Goal: Check status: Check status

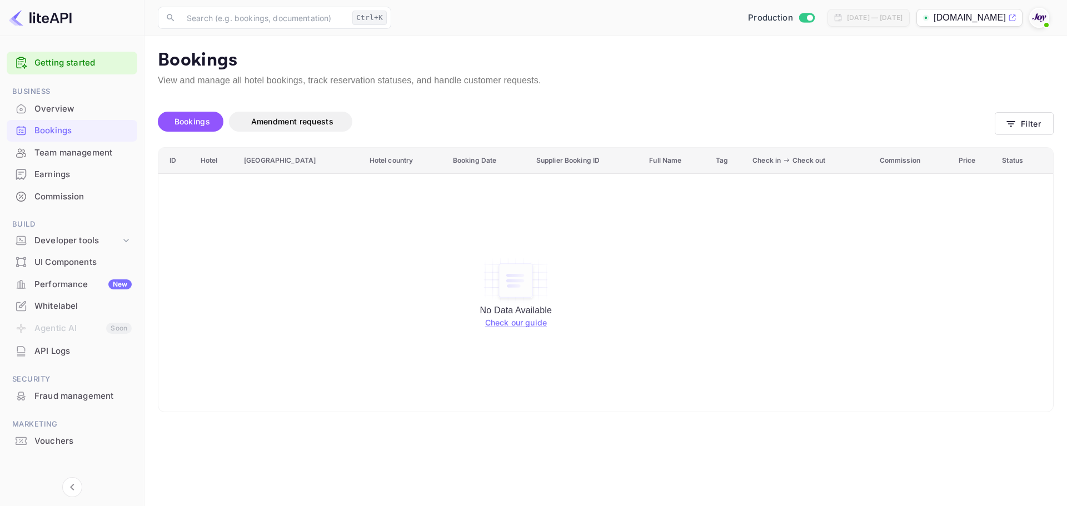
click at [1034, 124] on button "Filter" at bounding box center [1024, 123] width 59 height 23
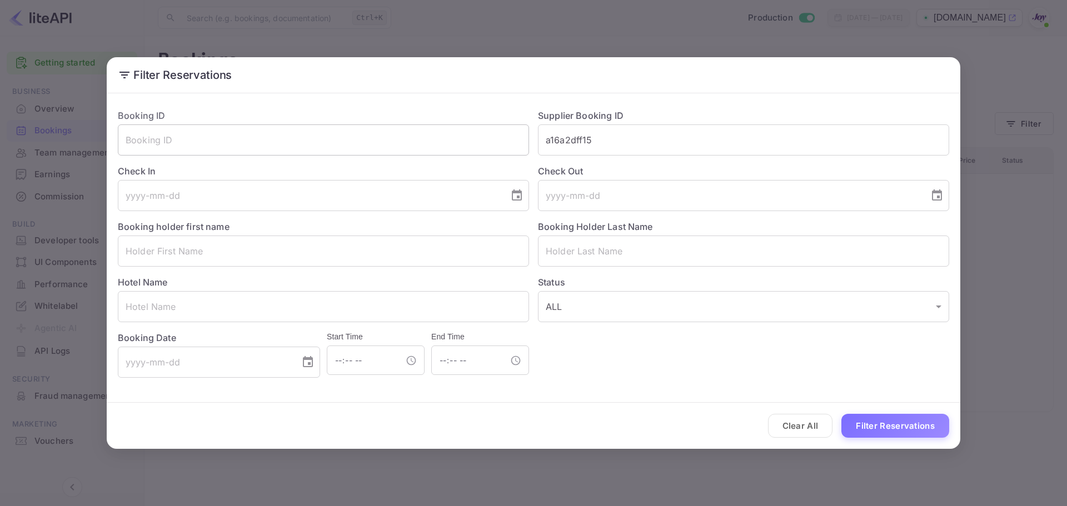
click at [200, 145] on input "text" at bounding box center [323, 139] width 411 height 31
paste input "8279022"
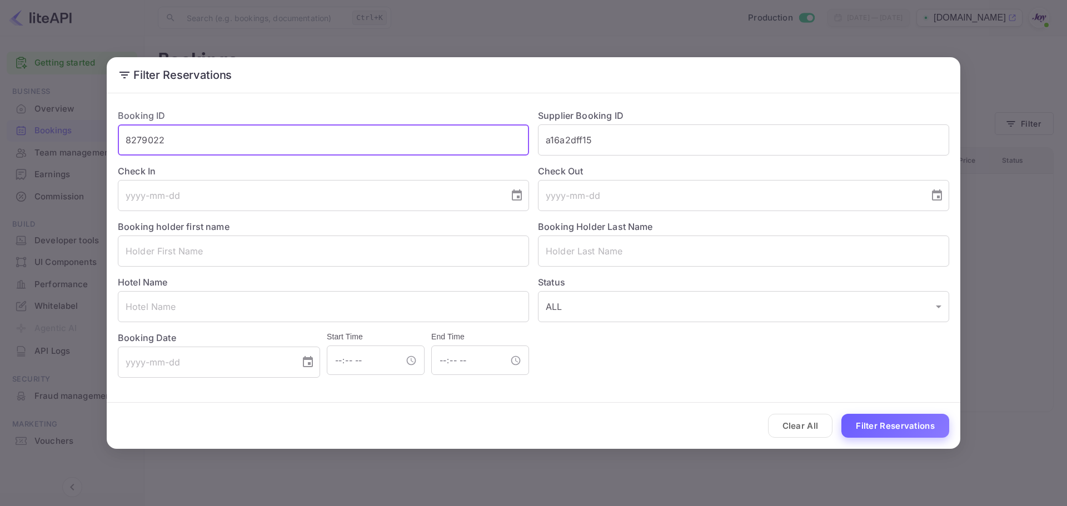
type input "8279022"
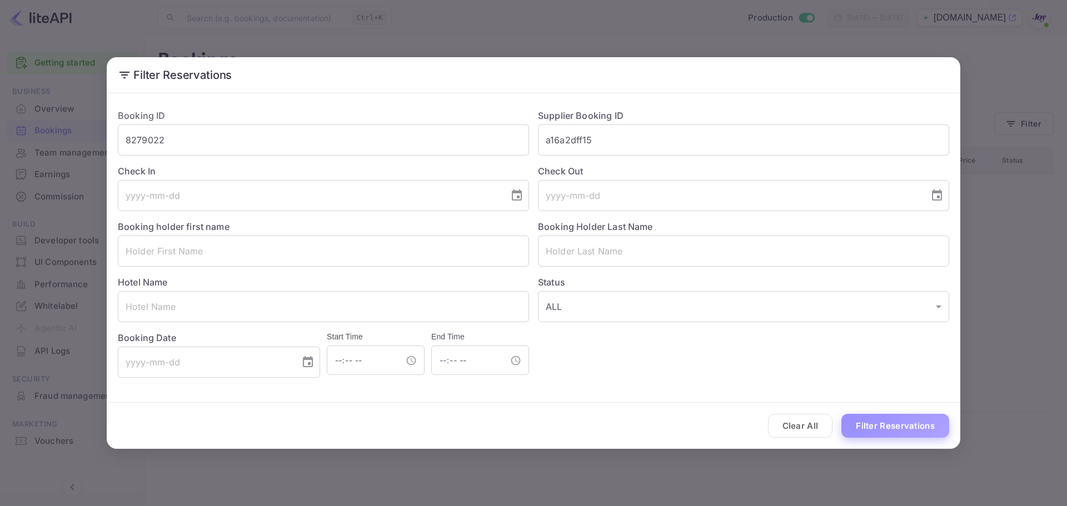
click at [870, 427] on button "Filter Reservations" at bounding box center [895, 426] width 108 height 24
click at [810, 422] on button "Clear All" at bounding box center [800, 426] width 65 height 24
click at [233, 141] on input "text" at bounding box center [323, 139] width 411 height 31
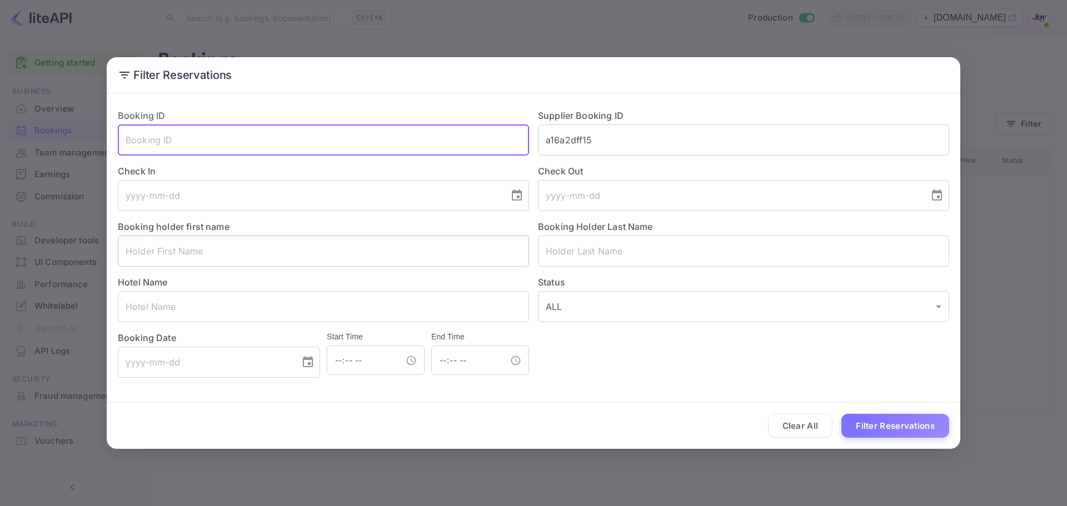
paste input "8279022"
type input "8279022"
click at [881, 439] on div "Clear All Filter Reservations" at bounding box center [534, 426] width 854 height 46
click at [883, 432] on button "Filter Reservations" at bounding box center [895, 426] width 108 height 24
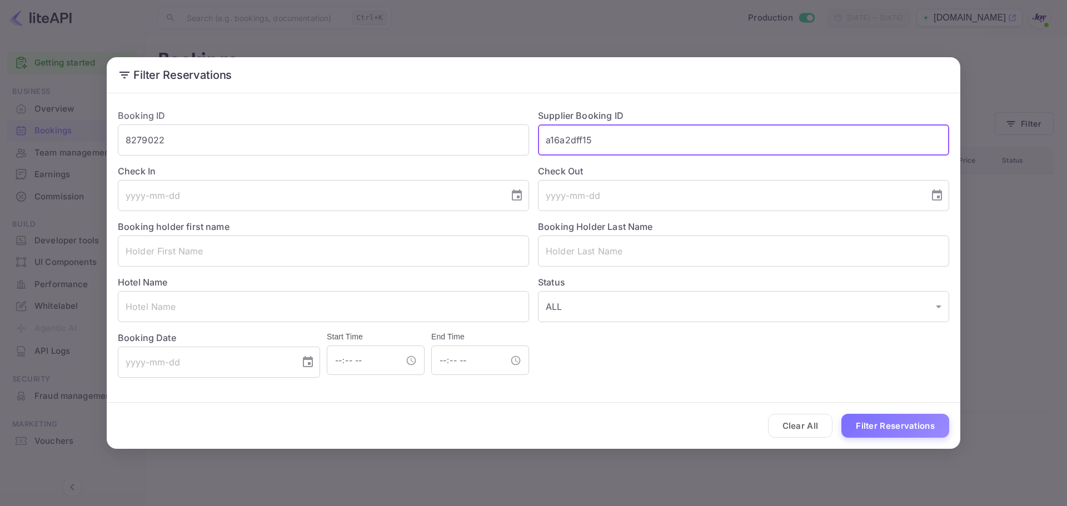
click at [587, 146] on input "a16a2dff15" at bounding box center [743, 139] width 411 height 31
paste input "8279022"
type input "8279022"
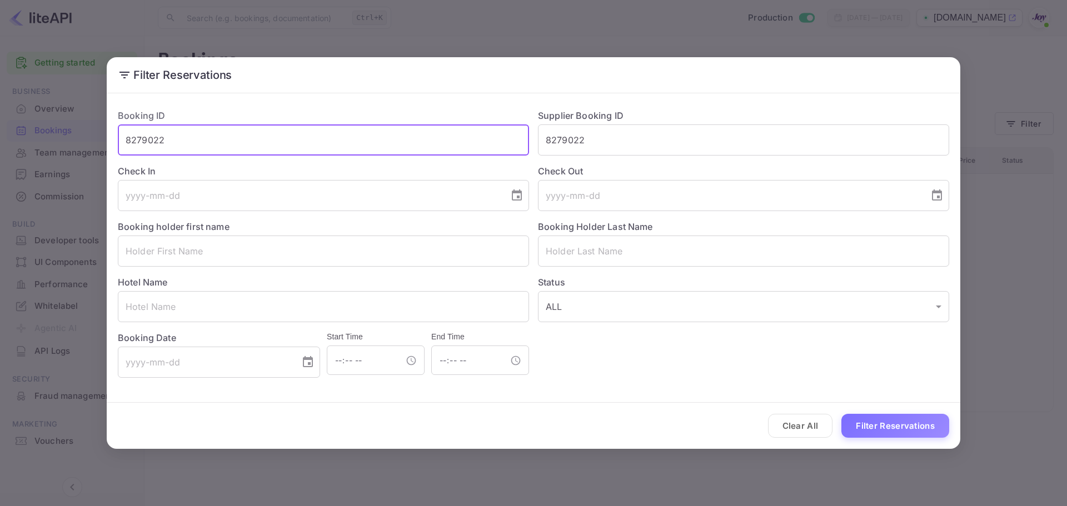
drag, startPoint x: 238, startPoint y: 138, endPoint x: 7, endPoint y: 129, distance: 230.8
click at [0, 131] on div "Filter Reservations Booking ID 8279022 ​ Supplier Booking ID 8279022 ​ Check In…" at bounding box center [533, 253] width 1067 height 506
click at [908, 431] on button "Filter Reservations" at bounding box center [895, 426] width 108 height 24
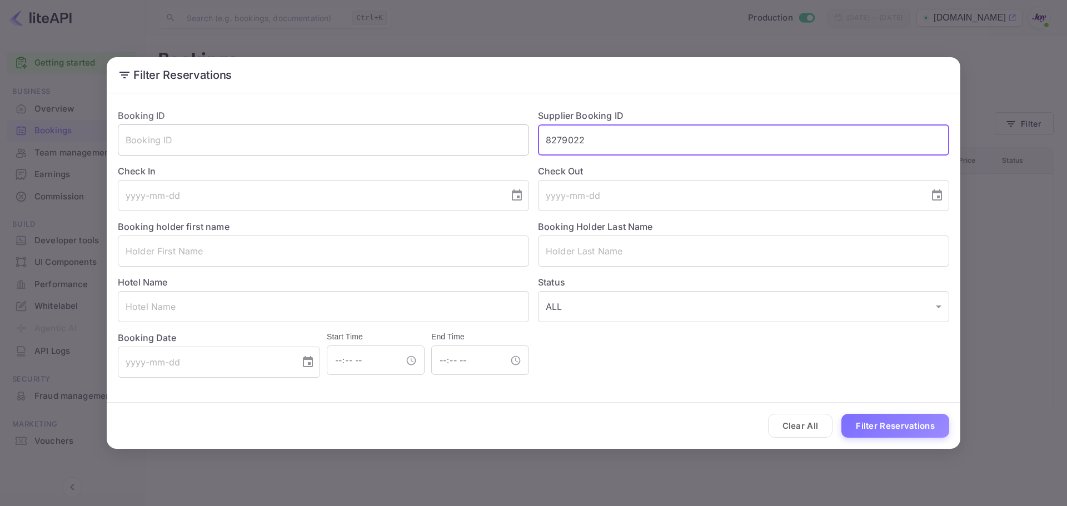
drag, startPoint x: 595, startPoint y: 132, endPoint x: 494, endPoint y: 142, distance: 101.0
click at [495, 142] on div "Booking ID ​ Supplier Booking ID 8279022 ​ Check In ​ Check Out ​ Booking holde…" at bounding box center [529, 239] width 840 height 278
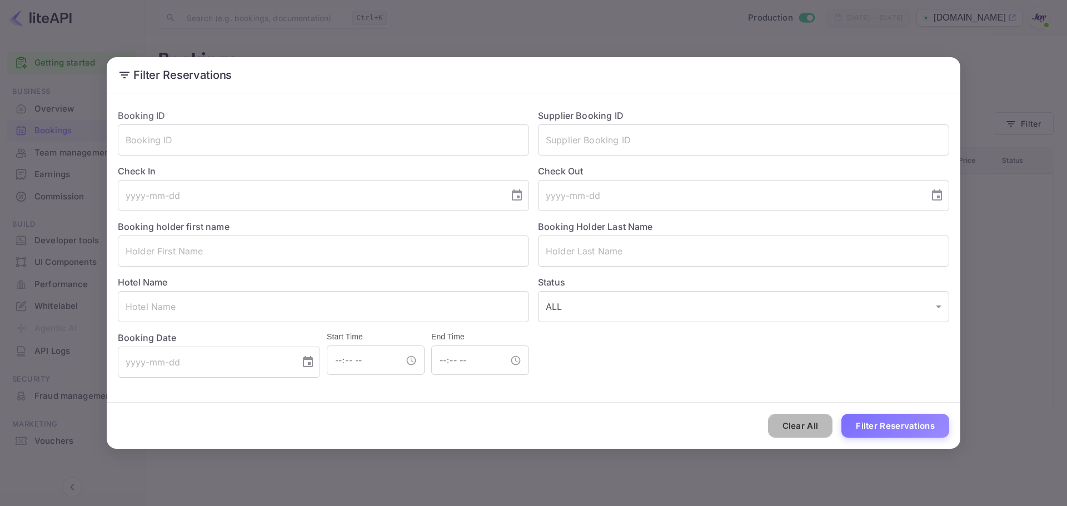
click at [815, 436] on button "Clear All" at bounding box center [800, 426] width 65 height 24
drag, startPoint x: 815, startPoint y: 436, endPoint x: 448, endPoint y: 274, distance: 400.9
click at [811, 432] on button "Clear All" at bounding box center [800, 426] width 65 height 24
drag, startPoint x: 995, startPoint y: 190, endPoint x: 1007, endPoint y: 309, distance: 119.5
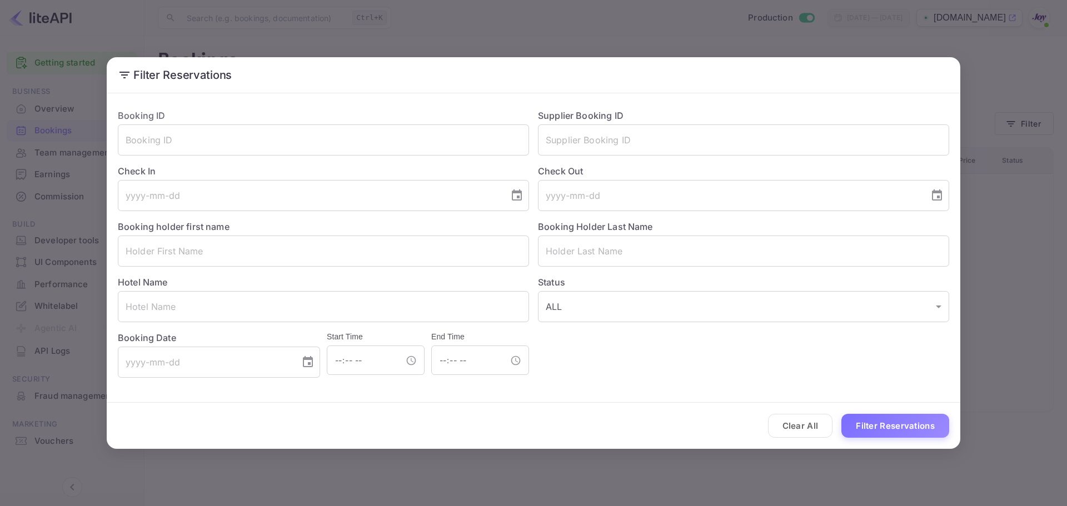
click at [996, 190] on div "Filter Reservations Booking ID ​ Supplier Booking ID ​ Check In ​ Check Out ​ B…" at bounding box center [533, 253] width 1067 height 506
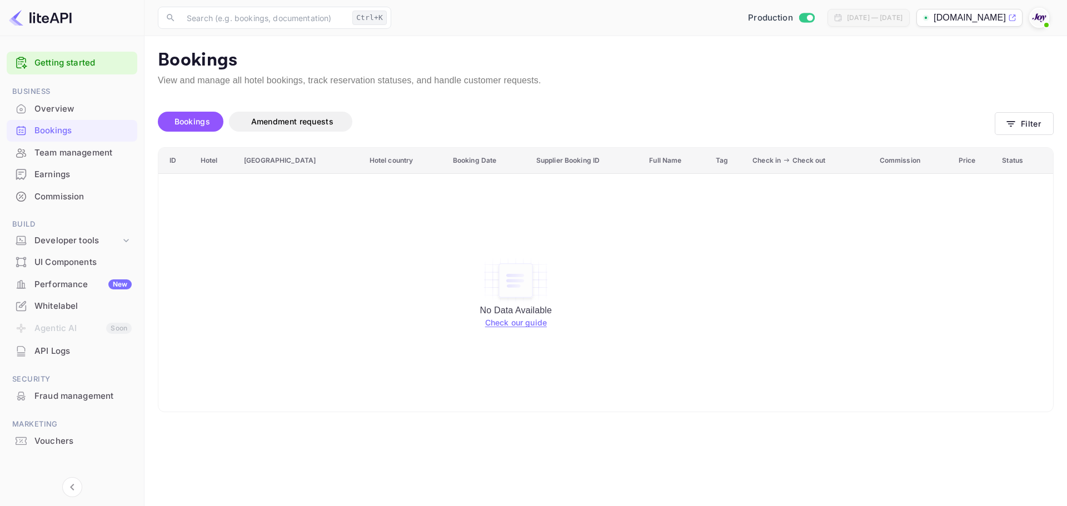
drag, startPoint x: 1012, startPoint y: 316, endPoint x: 866, endPoint y: 278, distance: 150.3
click at [1013, 316] on div "Filter Reservations Booking ID ​ Supplier Booking ID ​ Check In ​ Check Out ​ B…" at bounding box center [533, 253] width 1067 height 506
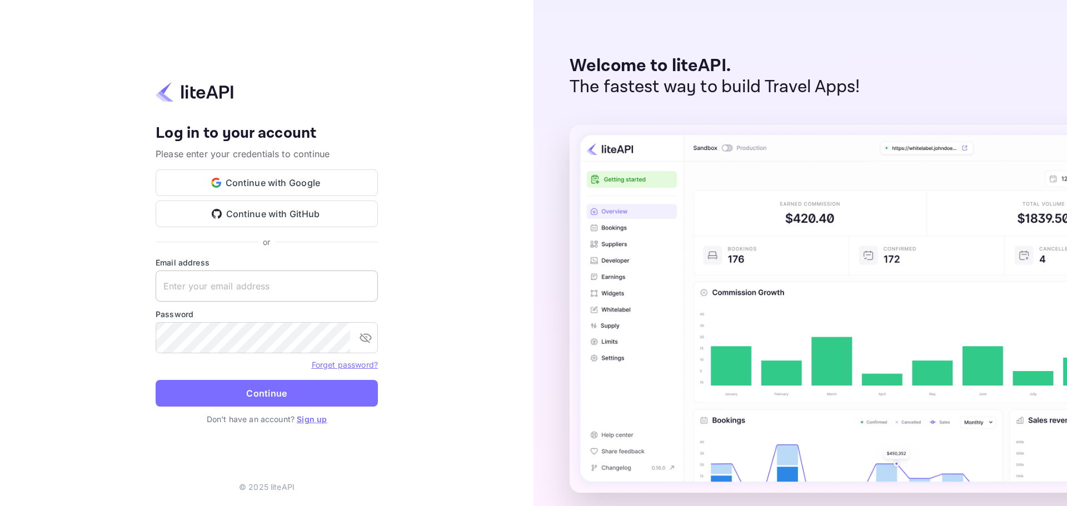
click at [239, 286] on input "text" at bounding box center [267, 286] width 222 height 31
click at [226, 286] on input "text" at bounding box center [267, 286] width 222 height 31
paste input "[EMAIL_ADDRESS][DOMAIN_NAME]"
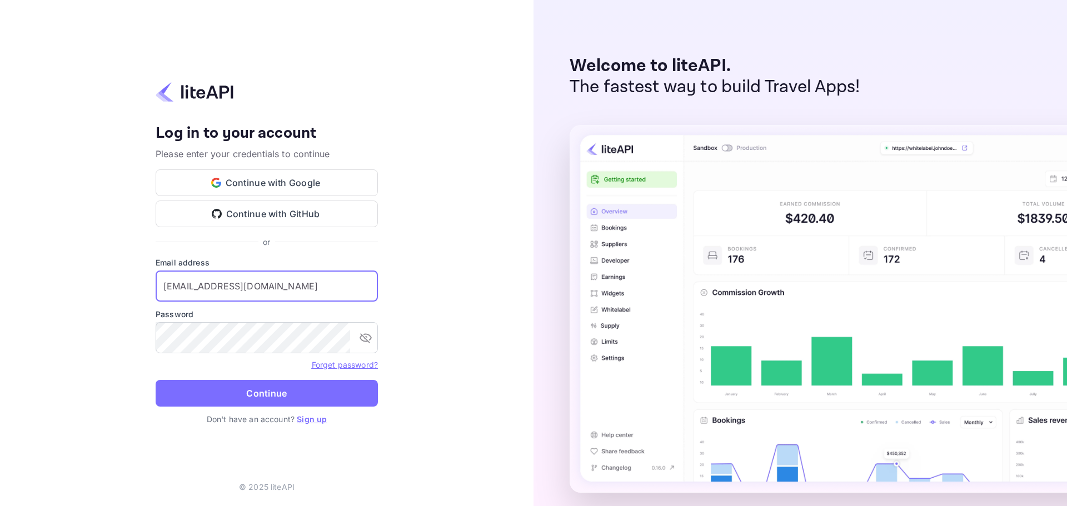
type input "[EMAIL_ADDRESS][DOMAIN_NAME]"
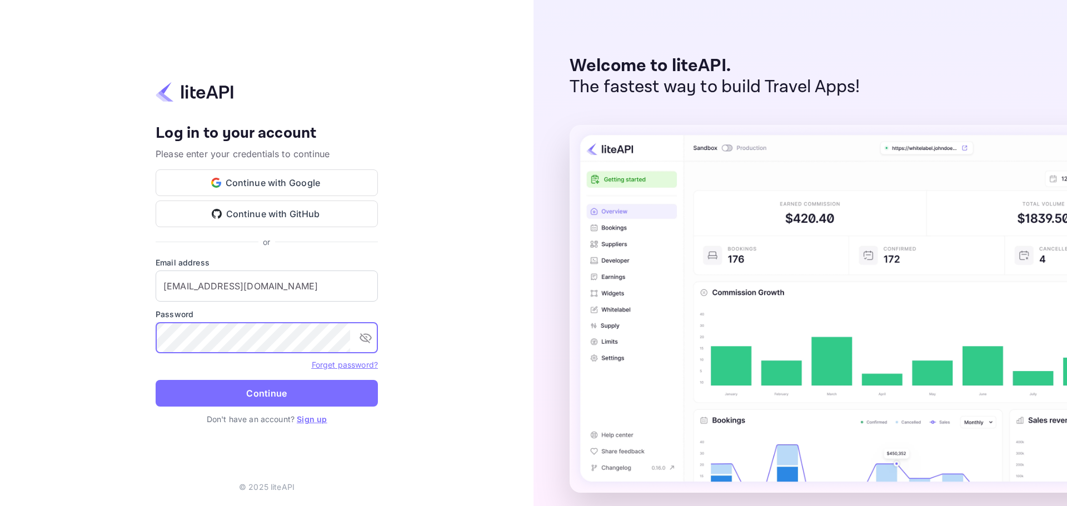
click at [248, 321] on div "Password ​" at bounding box center [267, 330] width 222 height 45
click at [283, 396] on button "Continue" at bounding box center [267, 393] width 222 height 27
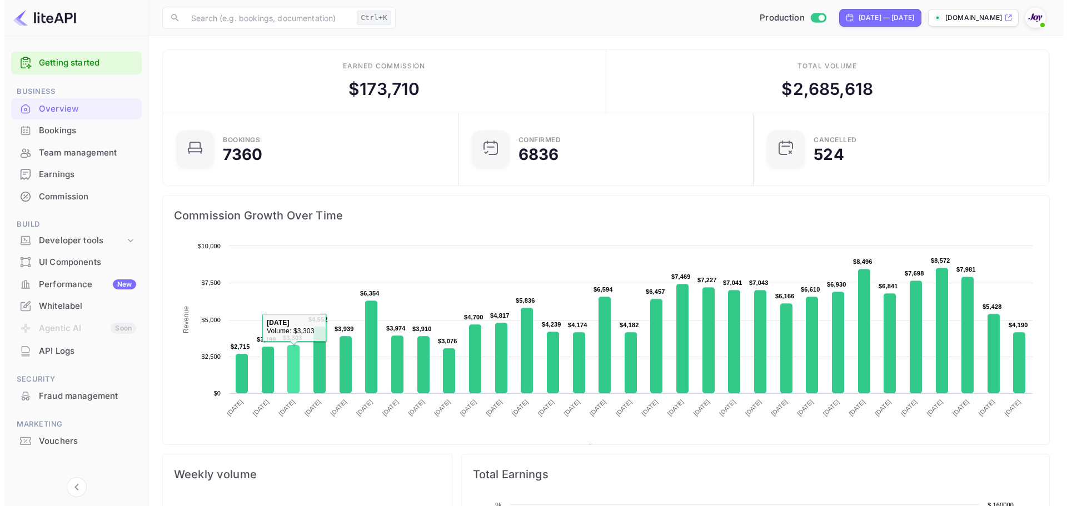
scroll to position [172, 280]
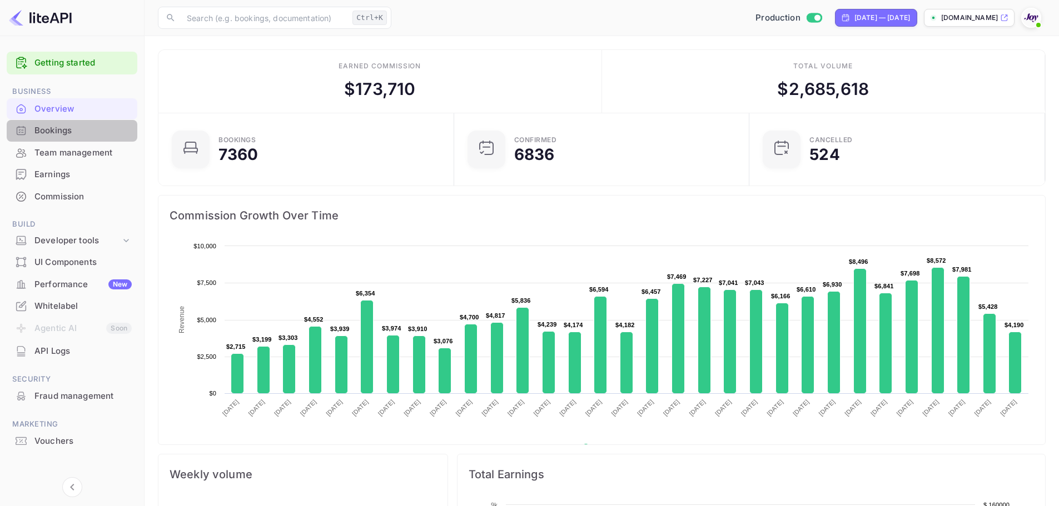
click at [64, 131] on div "Bookings" at bounding box center [82, 130] width 97 height 13
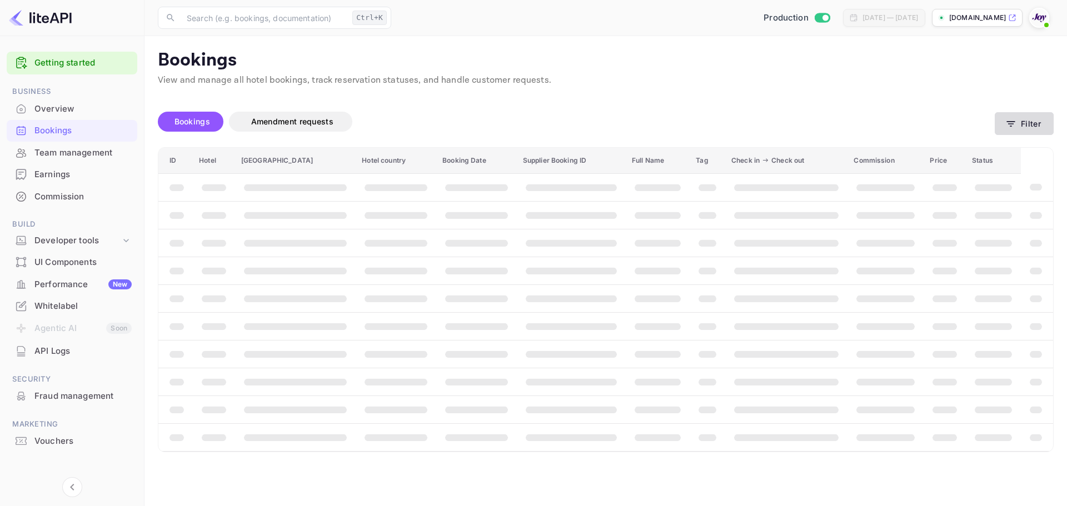
click at [1024, 123] on button "Filter" at bounding box center [1024, 123] width 59 height 23
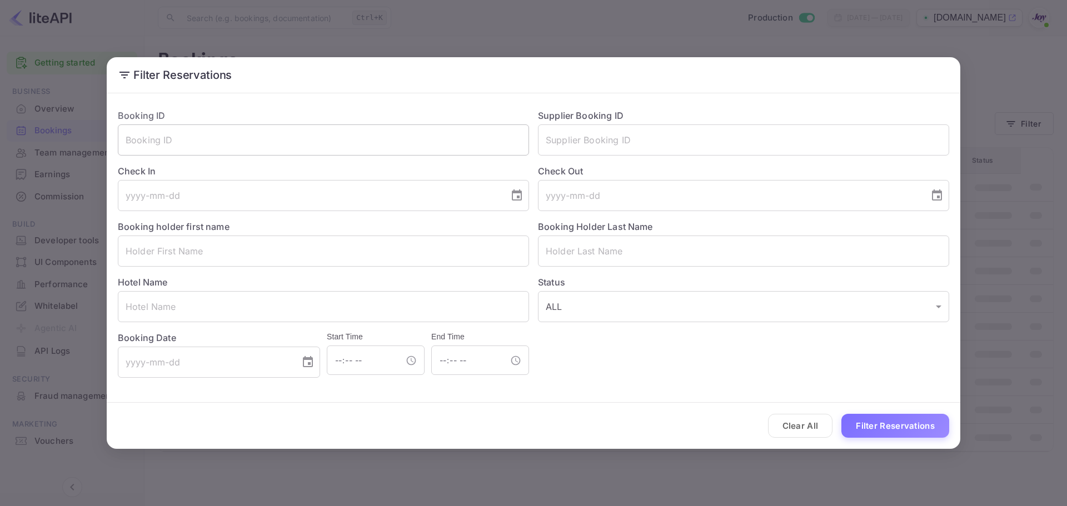
click at [245, 140] on input "text" at bounding box center [323, 139] width 411 height 31
paste input "b@EFDKrVFJ8FX@2"
type input "b@EFDKrVFJ8FX@2"
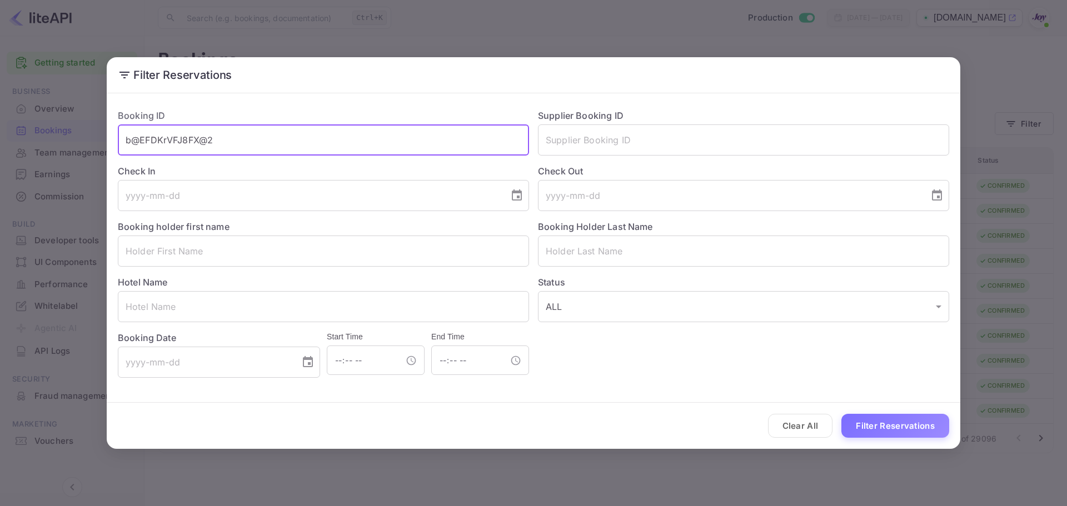
drag, startPoint x: 445, startPoint y: 131, endPoint x: 0, endPoint y: 105, distance: 445.9
click at [0, 105] on div "Filter Reservations Booking ID b@EFDKrVFJ8FX@2 ​ Supplier Booking ID ​ Check In…" at bounding box center [533, 253] width 1067 height 506
drag, startPoint x: 555, startPoint y: 141, endPoint x: 583, endPoint y: 175, distance: 44.3
click at [557, 140] on input "text" at bounding box center [743, 139] width 411 height 31
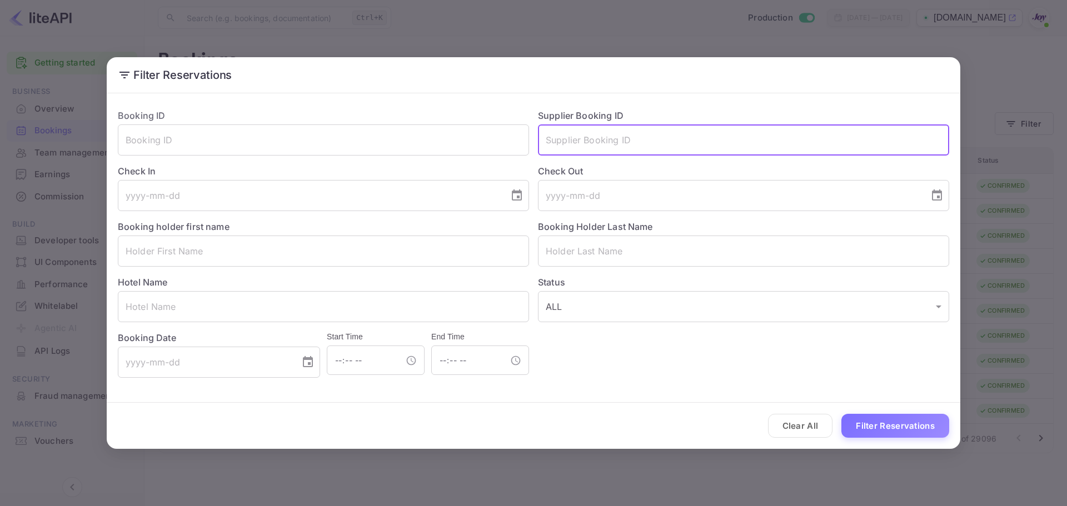
paste input "8279022"
type input "8279022"
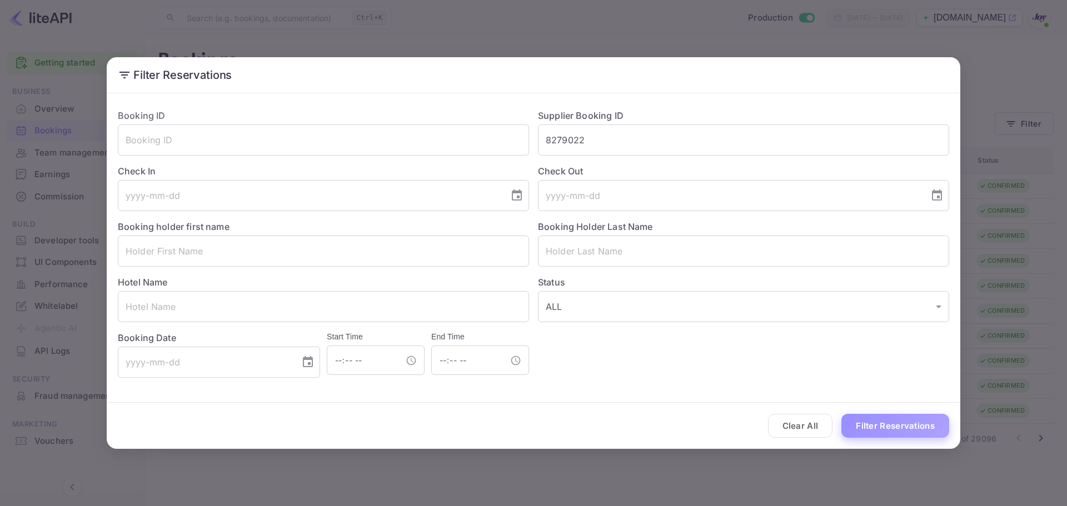
click at [898, 435] on button "Filter Reservations" at bounding box center [895, 426] width 108 height 24
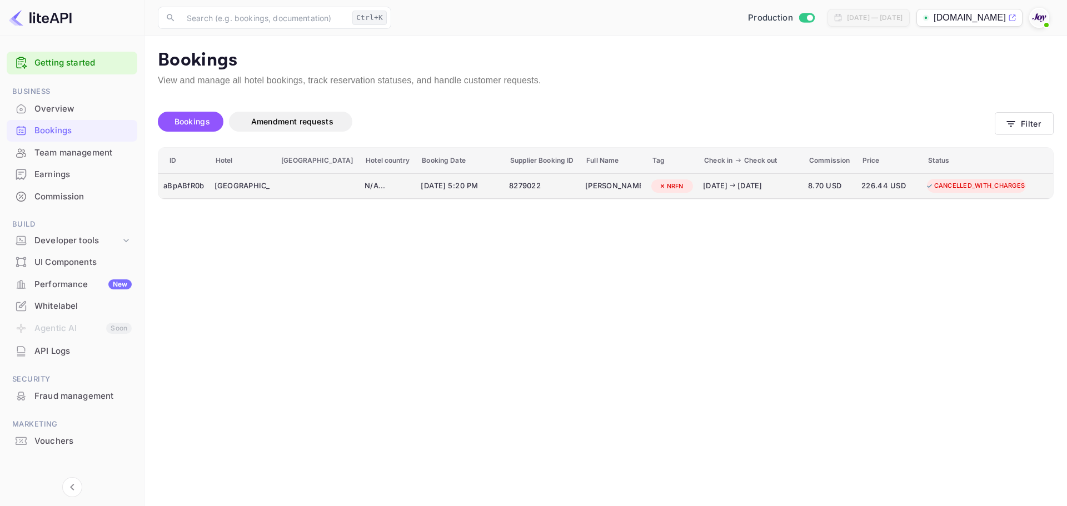
click at [302, 193] on div "booking table" at bounding box center [317, 186] width 74 height 18
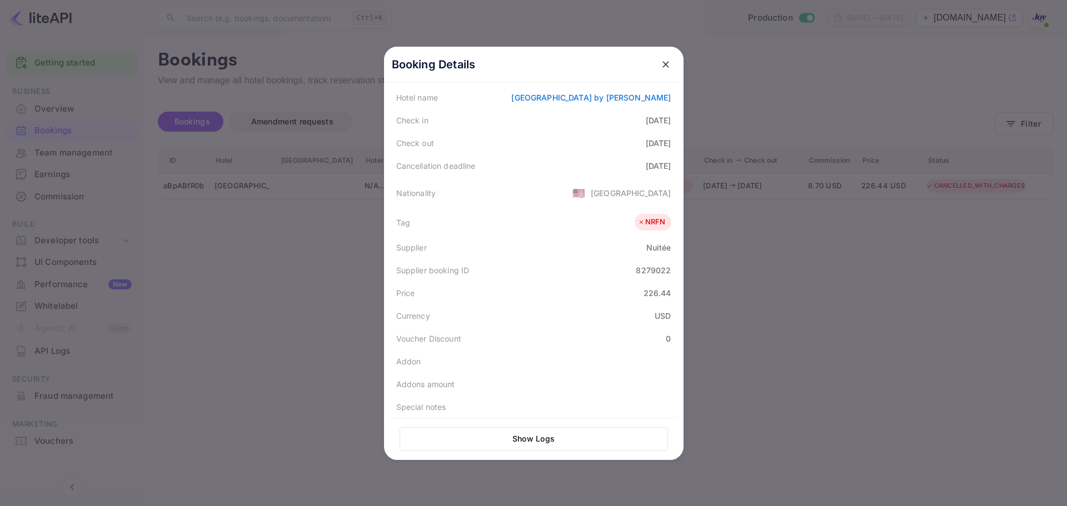
scroll to position [248, 0]
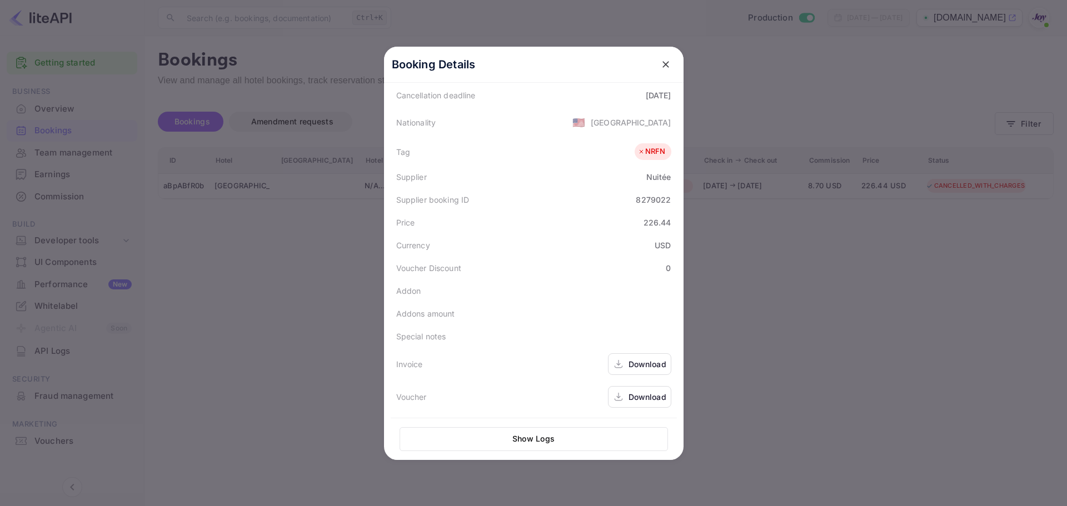
click at [646, 361] on div "Download" at bounding box center [648, 364] width 38 height 12
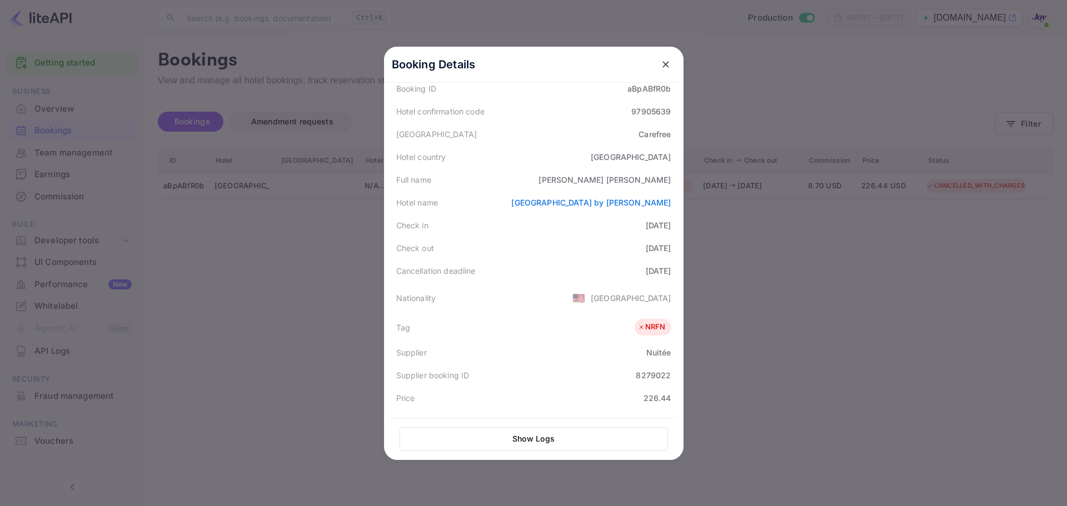
scroll to position [0, 0]
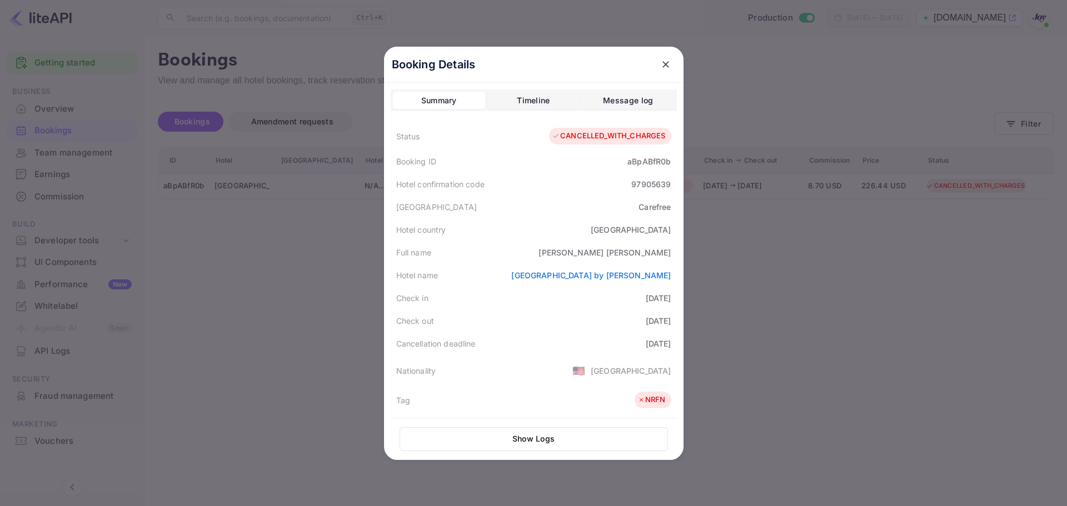
click at [532, 95] on div "Timeline" at bounding box center [533, 100] width 33 height 13
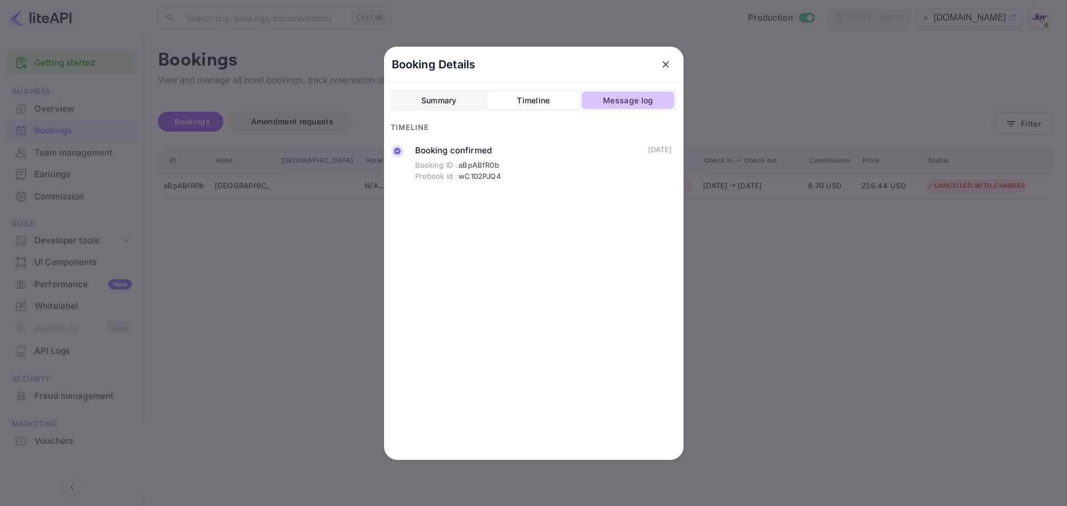
click at [621, 102] on div "Message log" at bounding box center [628, 100] width 50 height 13
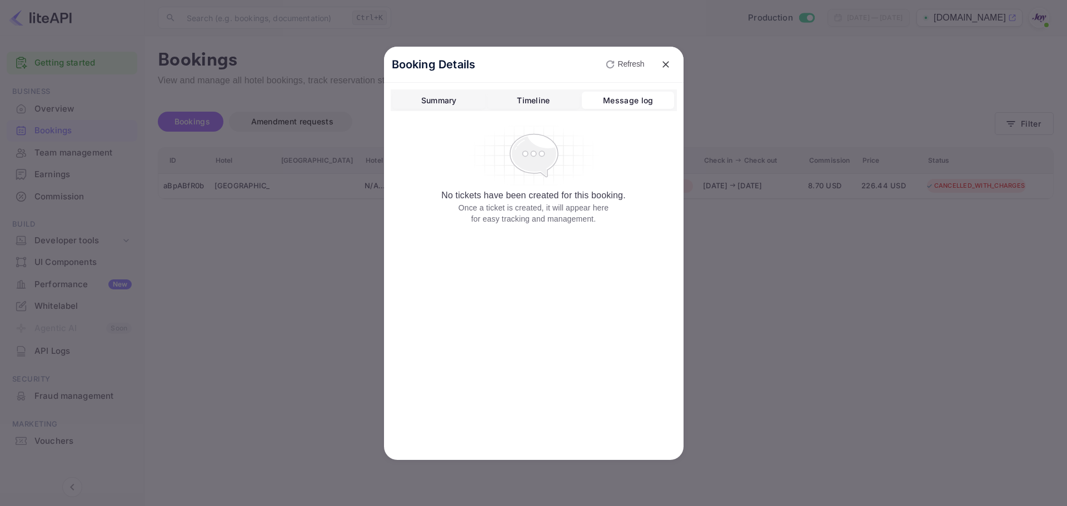
click at [544, 96] on div "Timeline" at bounding box center [533, 100] width 33 height 13
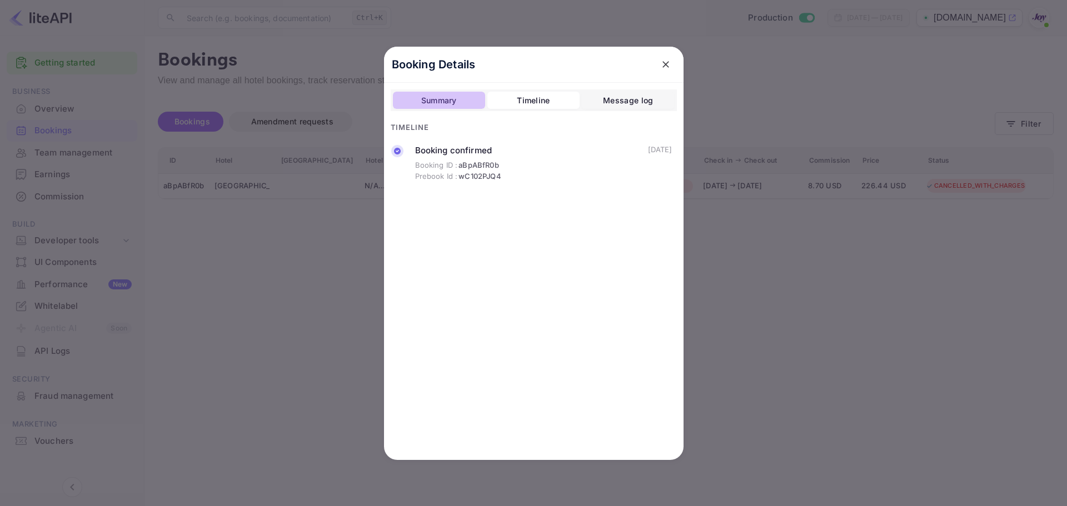
click at [464, 105] on button "Summary" at bounding box center [439, 101] width 92 height 18
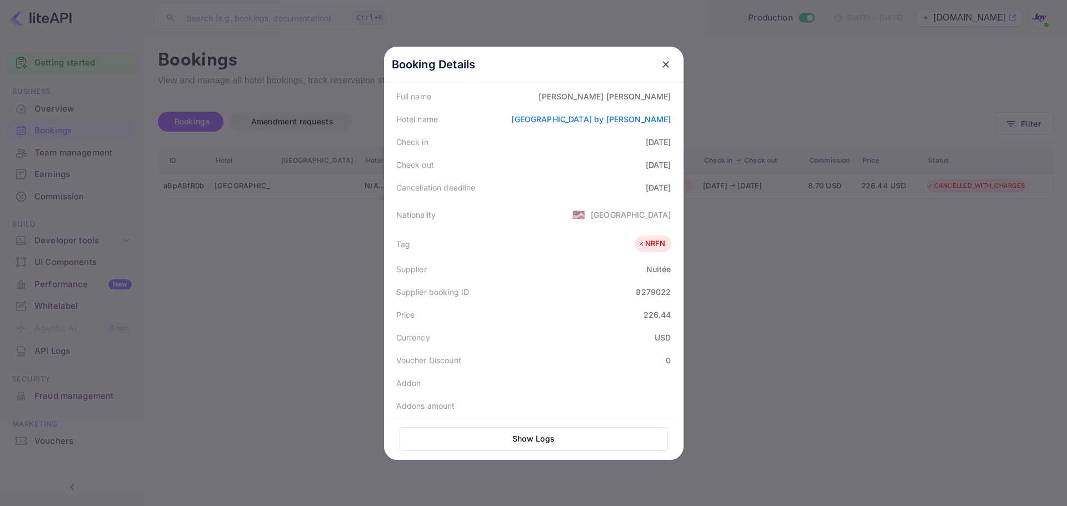
scroll to position [248, 0]
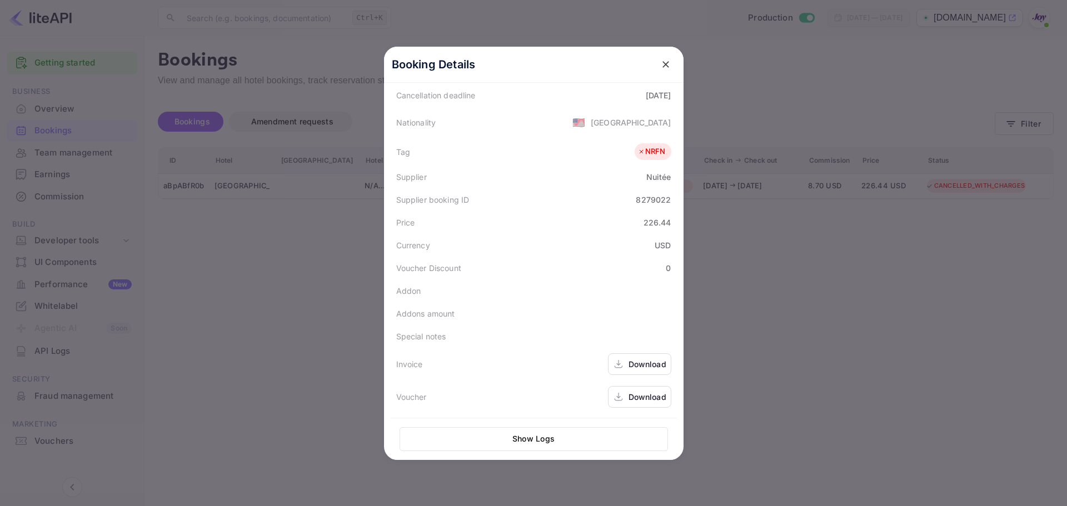
click at [638, 403] on div "Download" at bounding box center [639, 397] width 63 height 22
drag, startPoint x: 299, startPoint y: 306, endPoint x: 295, endPoint y: 300, distance: 7.6
click at [300, 306] on div at bounding box center [533, 253] width 1067 height 506
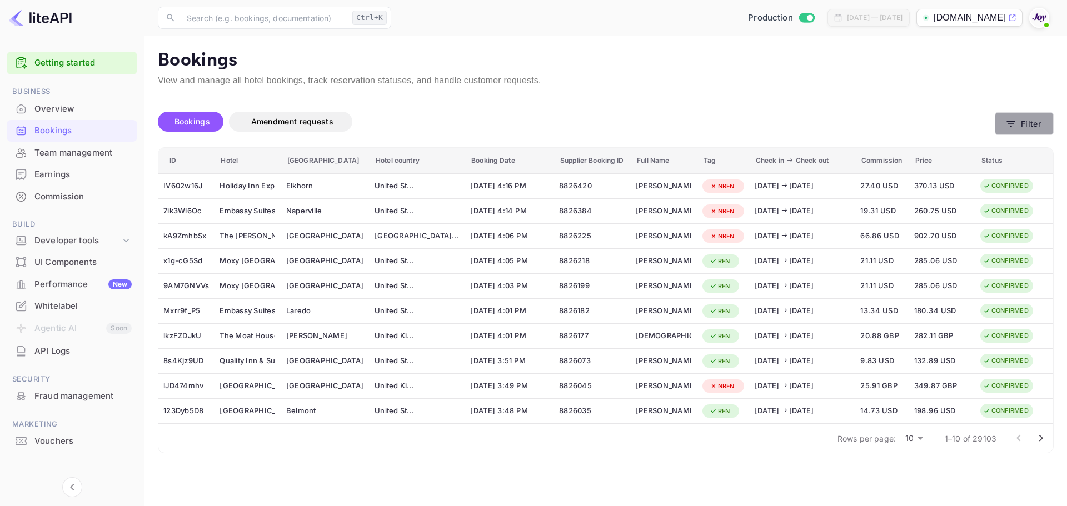
click at [1037, 124] on button "Filter" at bounding box center [1024, 123] width 59 height 23
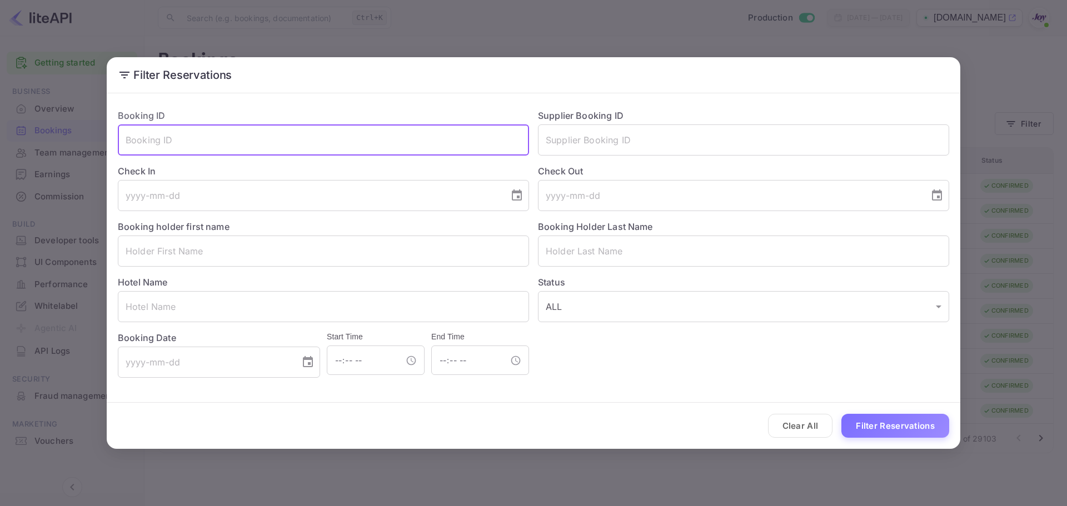
click at [297, 140] on input "text" at bounding box center [323, 139] width 411 height 31
paste input "qQS5ILafh"
type input "qQS5ILafh"
click at [889, 429] on button "Filter Reservations" at bounding box center [895, 426] width 108 height 24
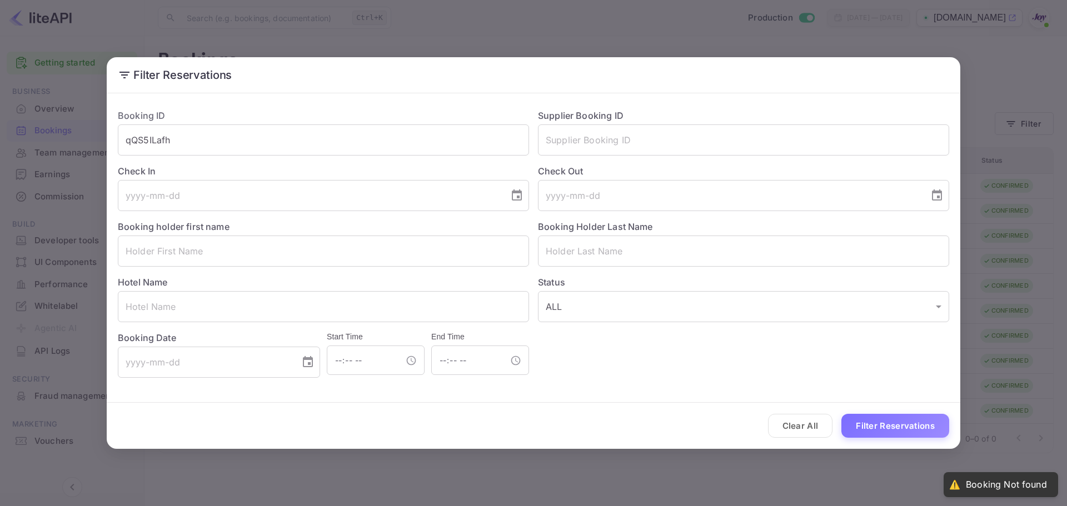
drag, startPoint x: 797, startPoint y: 426, endPoint x: 726, endPoint y: 337, distance: 114.3
click at [798, 425] on button "Clear All" at bounding box center [800, 426] width 65 height 24
click at [589, 143] on input "text" at bounding box center [743, 139] width 411 height 31
paste input "qQS5ILafh"
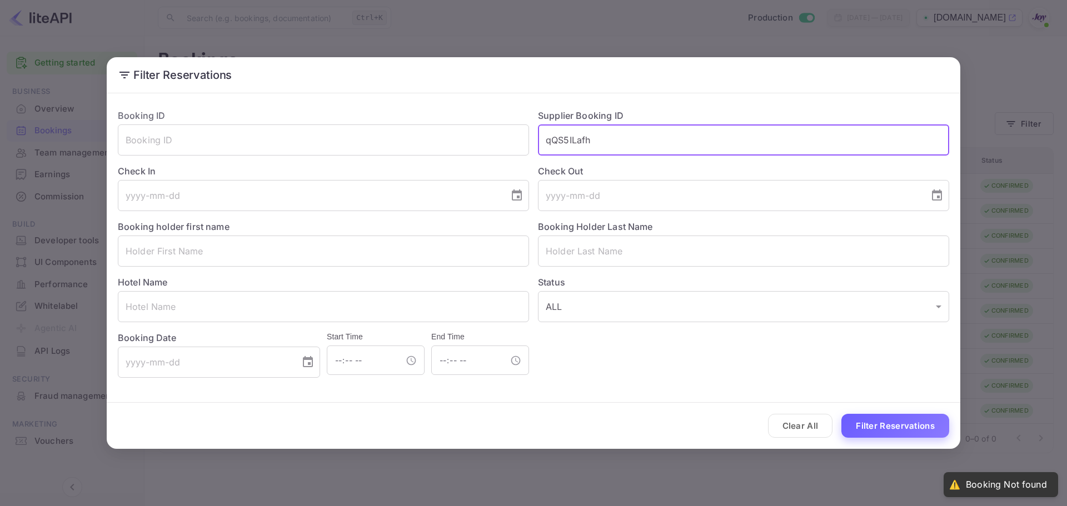
type input "qQS5ILafh"
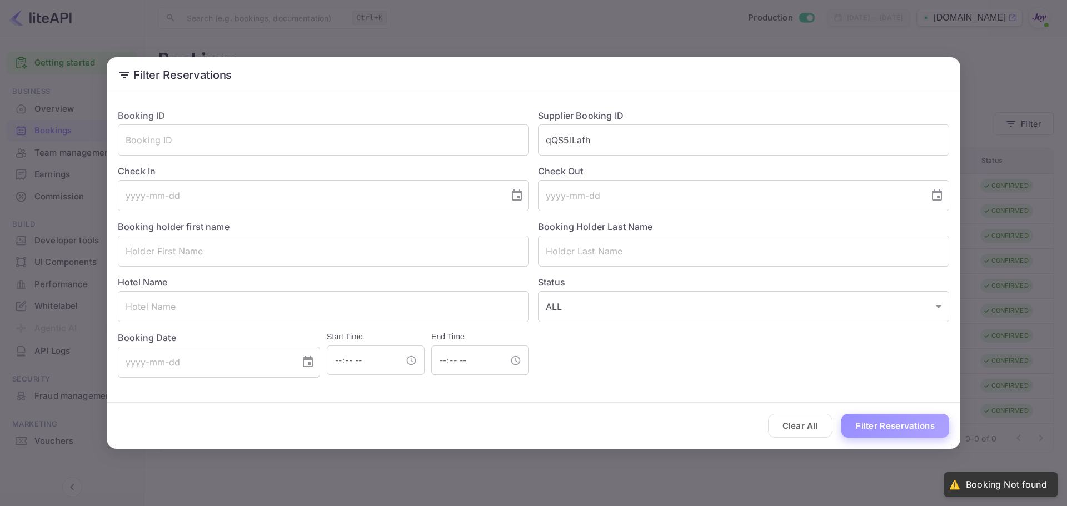
click at [868, 422] on button "Filter Reservations" at bounding box center [895, 426] width 108 height 24
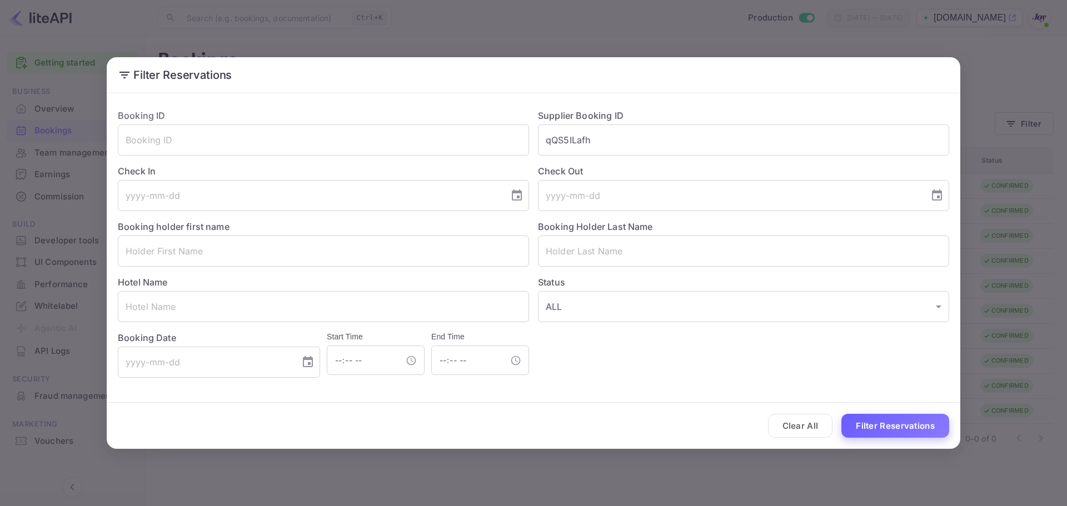
click at [894, 435] on button "Filter Reservations" at bounding box center [895, 426] width 108 height 24
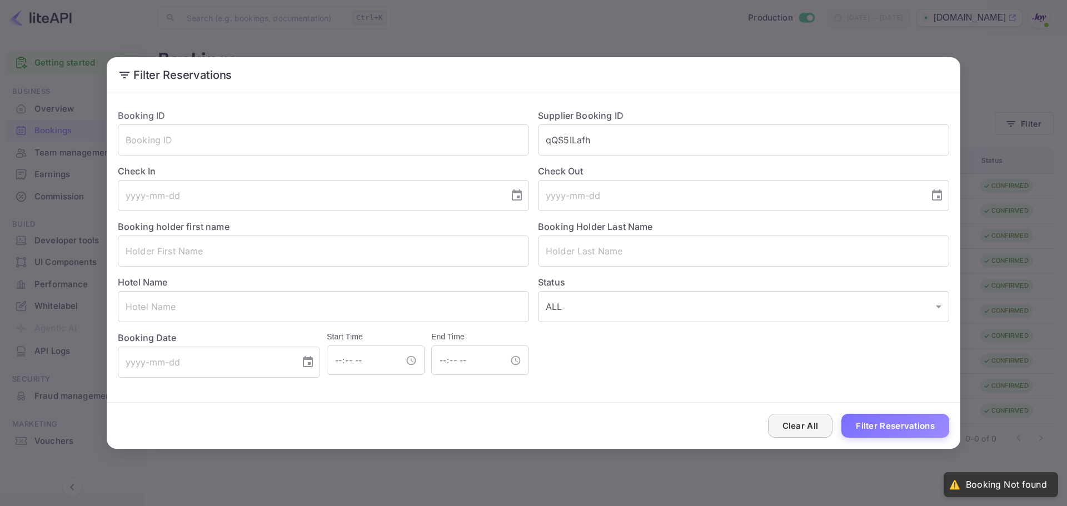
click at [797, 423] on button "Clear All" at bounding box center [800, 426] width 65 height 24
click at [182, 257] on input "text" at bounding box center [323, 251] width 411 height 31
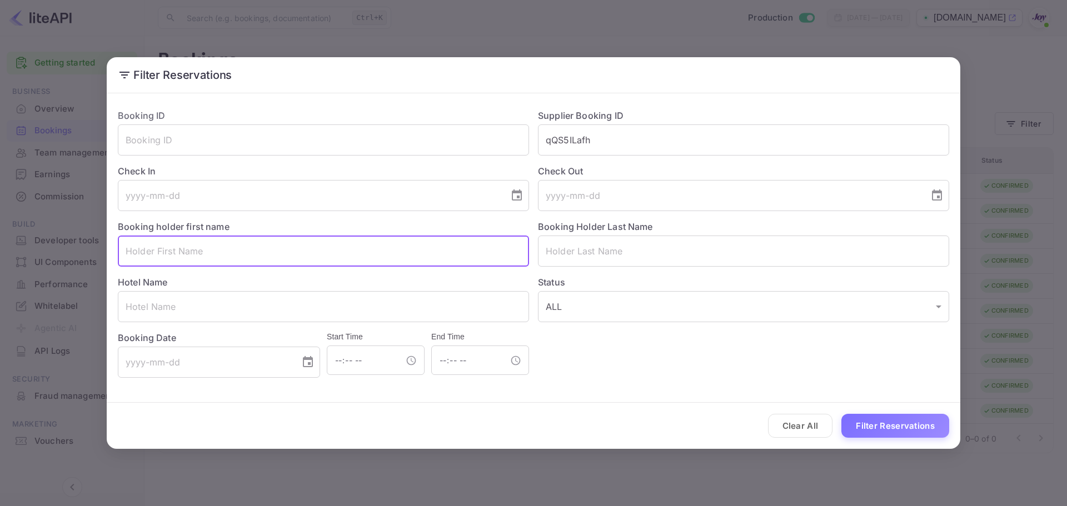
paste input "Jamie Wells"
type input "Jamie Wells"
